Goal: Information Seeking & Learning: Learn about a topic

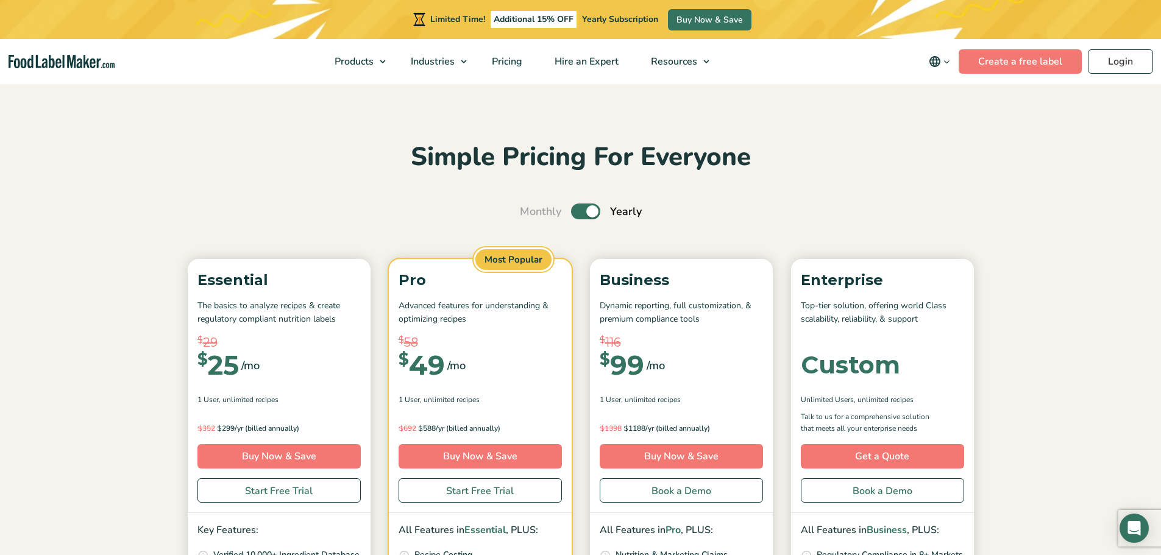
click at [576, 211] on label "Toggle" at bounding box center [585, 211] width 29 height 16
click at [530, 211] on input "Toggle" at bounding box center [526, 212] width 8 height 8
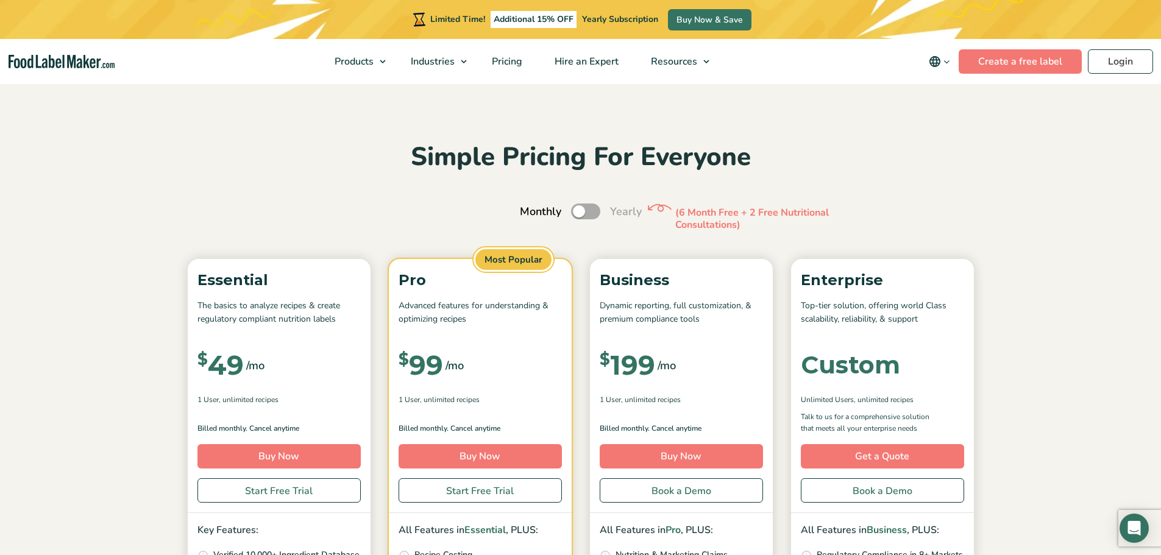
click at [594, 212] on label "Toggle" at bounding box center [585, 211] width 29 height 16
click at [530, 212] on input "Toggle" at bounding box center [526, 212] width 8 height 8
checkbox input "true"
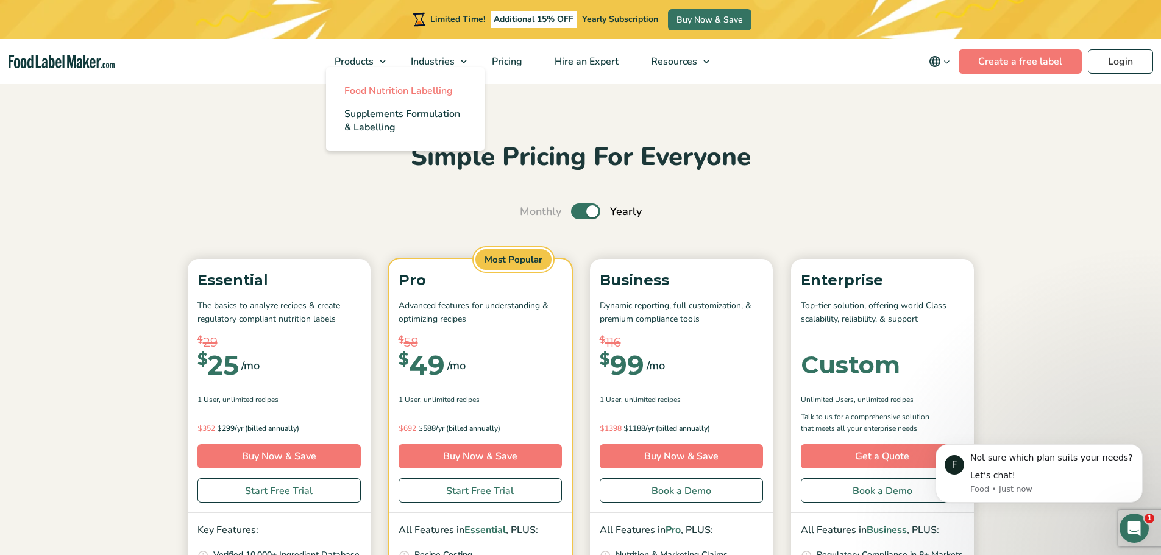
click at [376, 91] on span "Food Nutrition Labelling" at bounding box center [398, 90] width 108 height 13
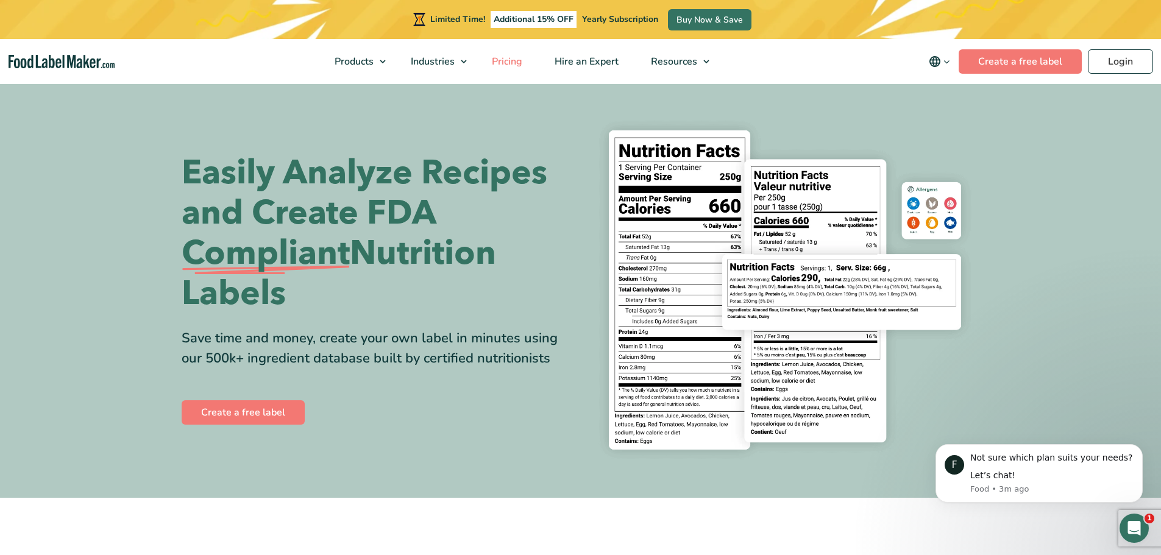
click at [501, 62] on span "Pricing" at bounding box center [505, 61] width 35 height 13
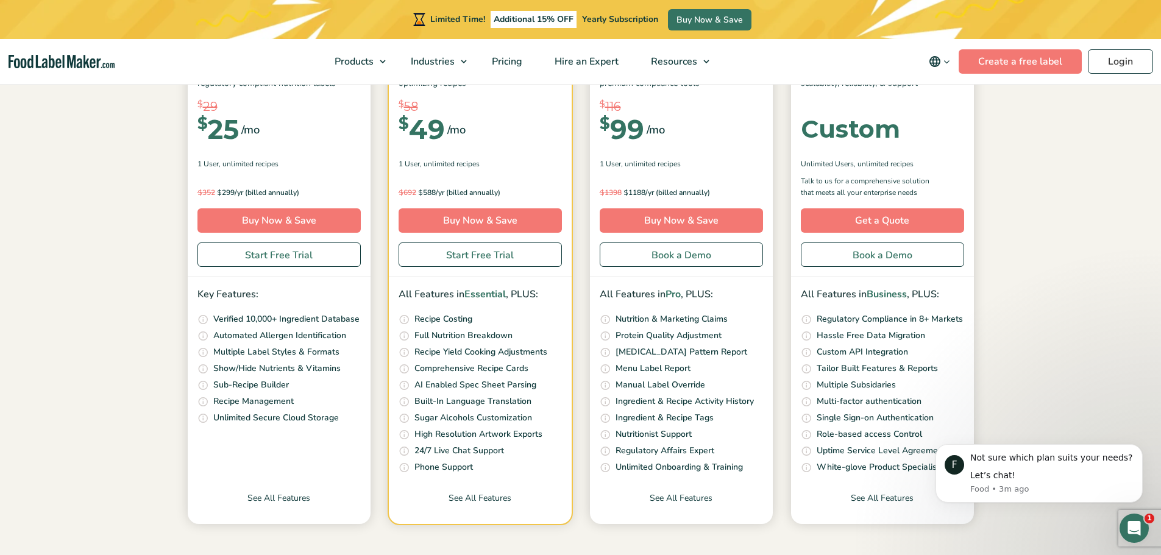
scroll to position [366, 0]
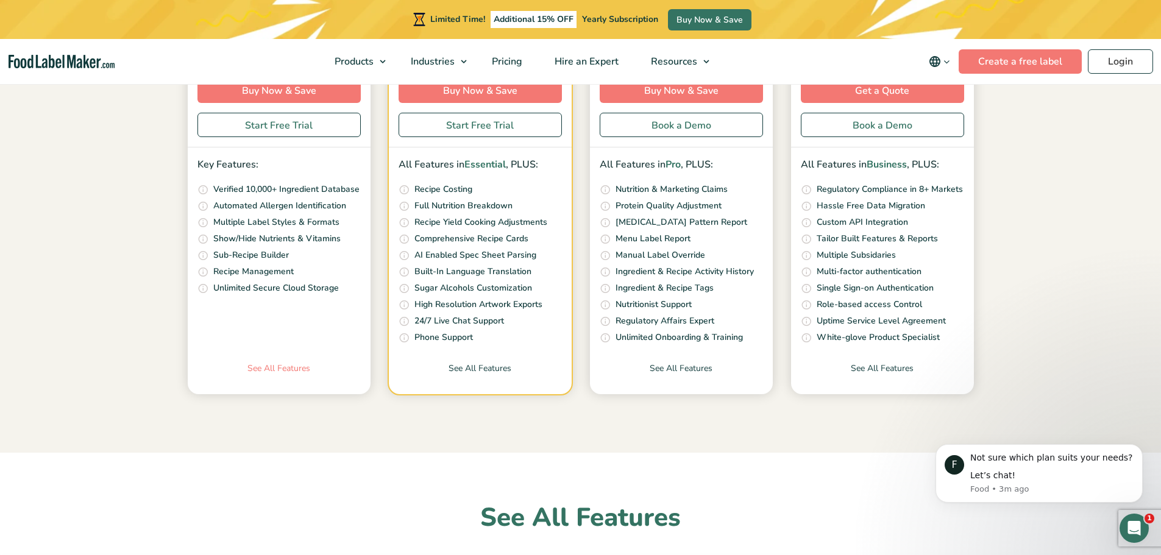
click at [269, 370] on link "See All Features" at bounding box center [279, 378] width 183 height 32
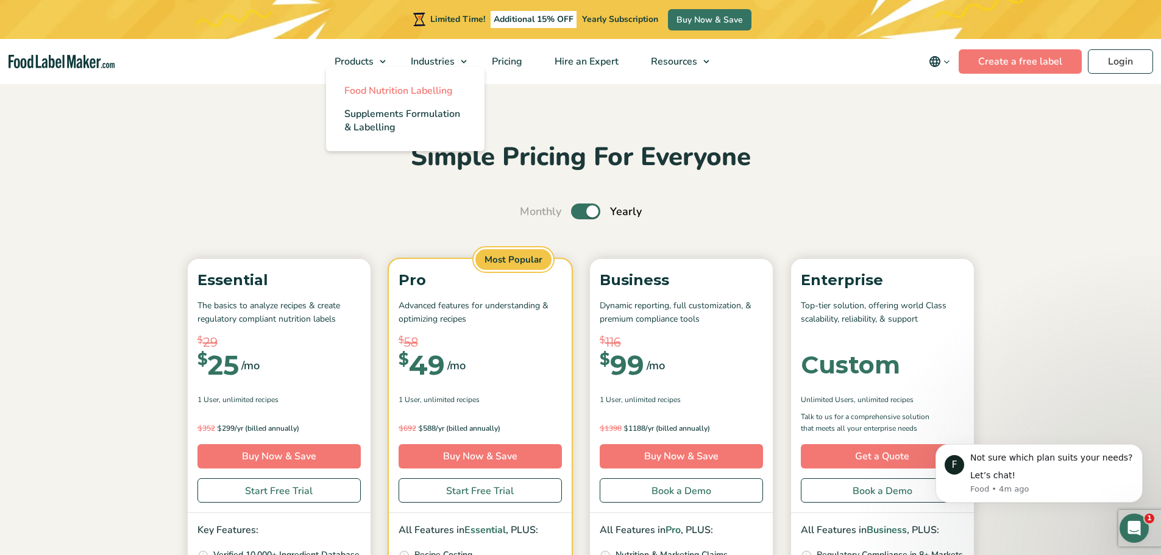
click at [369, 94] on span "Food Nutrition Labelling" at bounding box center [398, 90] width 108 height 13
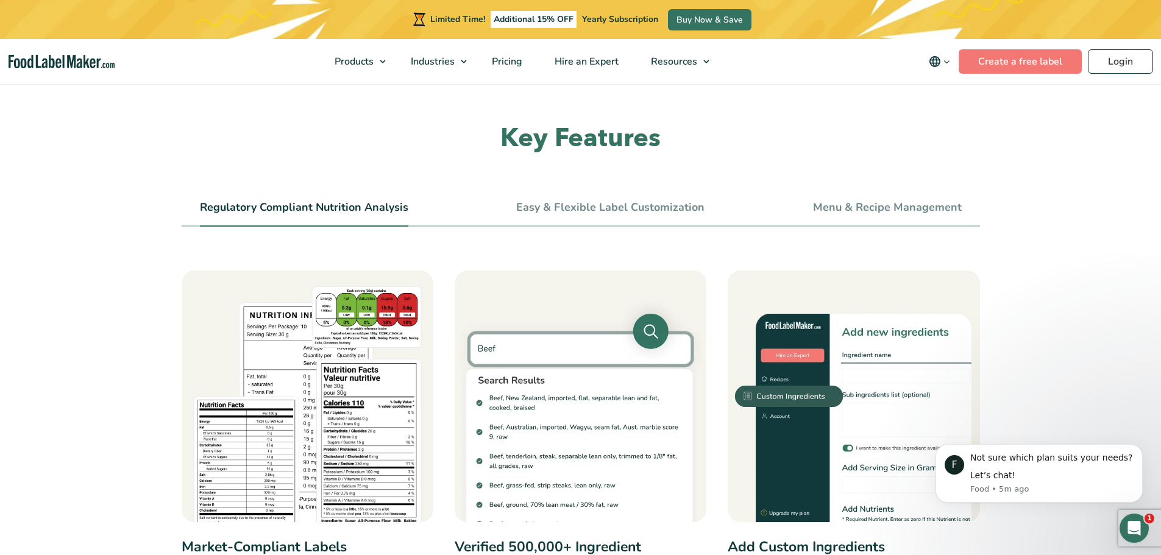
scroll to position [426, 0]
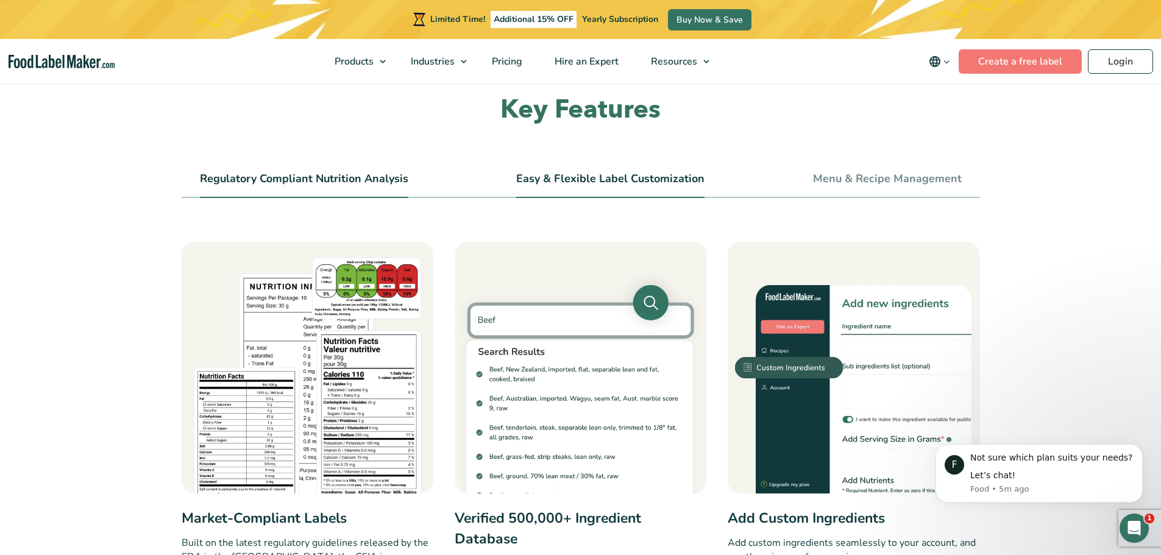
click at [625, 179] on link "Easy & Flexible Label Customization" at bounding box center [610, 178] width 188 height 13
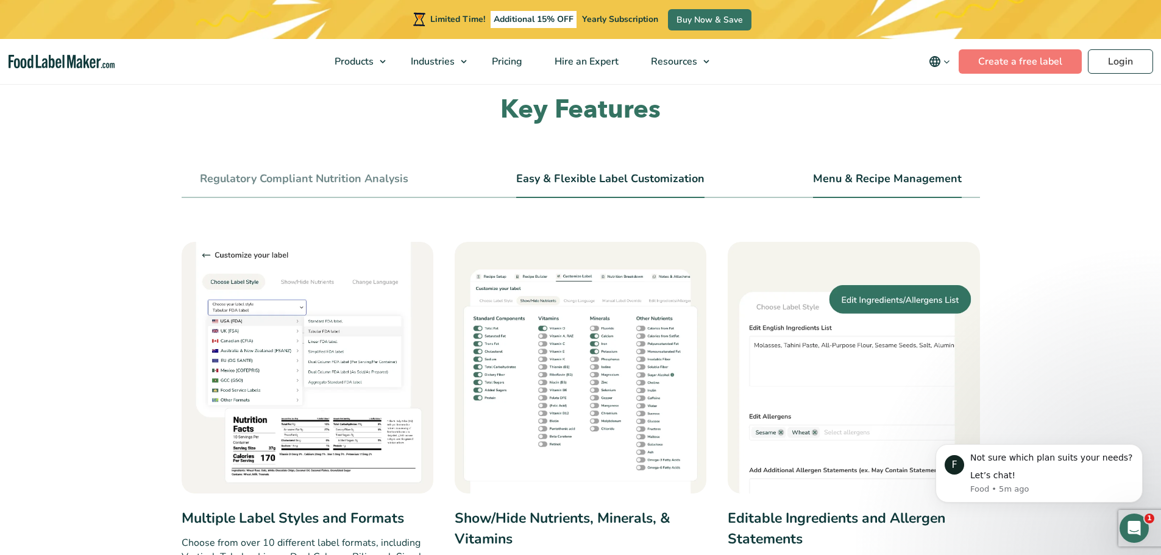
click at [876, 176] on link "Menu & Recipe Management" at bounding box center [887, 178] width 149 height 13
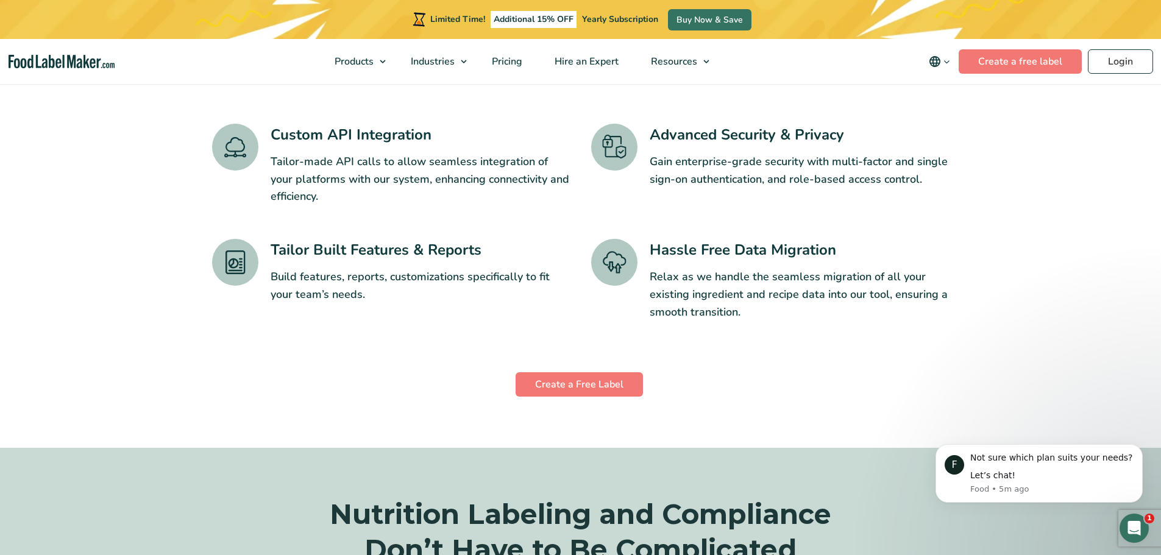
scroll to position [2863, 0]
